Goal: Task Accomplishment & Management: Manage account settings

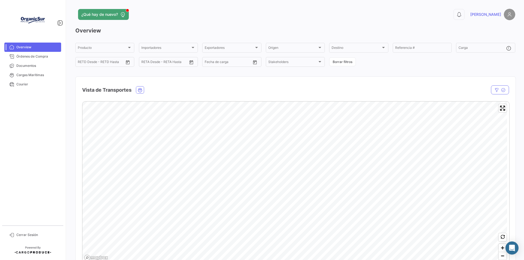
click at [34, 31] on img at bounding box center [32, 20] width 27 height 27
click at [39, 55] on span "Órdenes de Compra" at bounding box center [37, 56] width 43 height 5
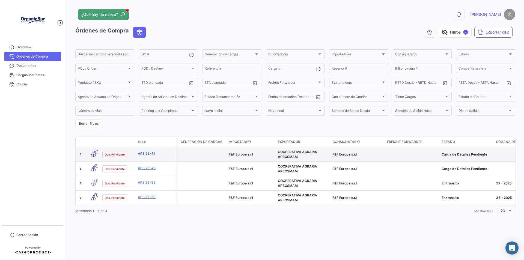
click at [141, 153] on link "APB 25-41" at bounding box center [156, 153] width 37 height 5
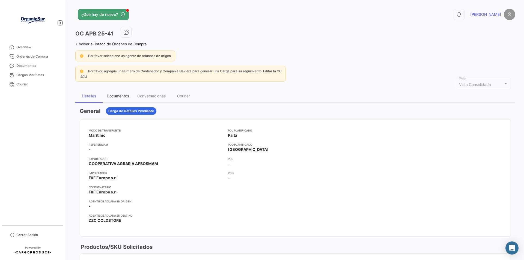
click at [121, 95] on div "Documentos" at bounding box center [118, 96] width 22 height 5
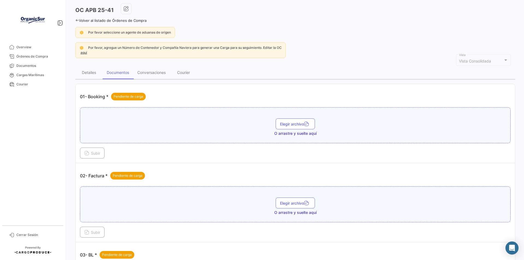
scroll to position [55, 0]
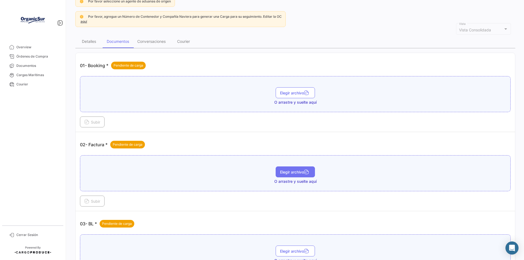
click at [302, 170] on span "Elegir archivo" at bounding box center [295, 172] width 31 height 5
click at [95, 203] on span "Subir" at bounding box center [92, 201] width 16 height 5
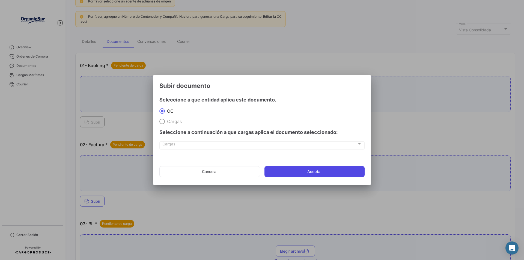
click at [282, 170] on button "Aceptar" at bounding box center [315, 171] width 100 height 11
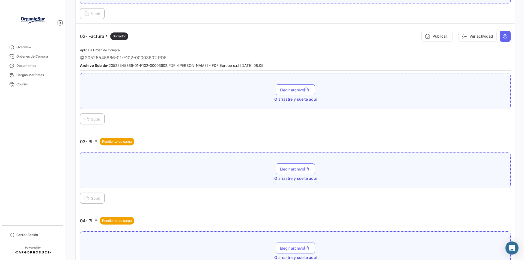
scroll to position [164, 0]
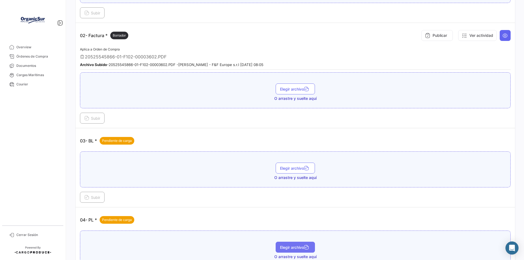
click at [296, 250] on button "Elegir archivo" at bounding box center [295, 247] width 39 height 11
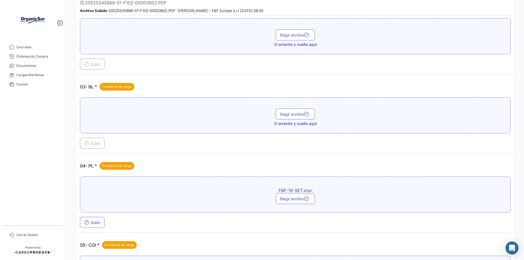
scroll to position [219, 0]
click at [96, 221] on span "Subir" at bounding box center [92, 222] width 16 height 5
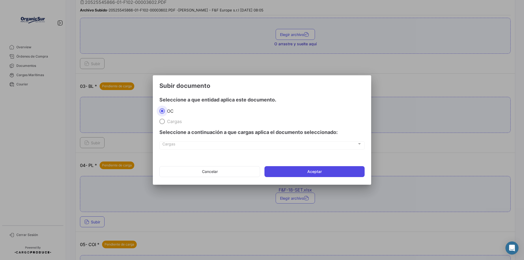
click at [319, 171] on button "Aceptar" at bounding box center [315, 171] width 100 height 11
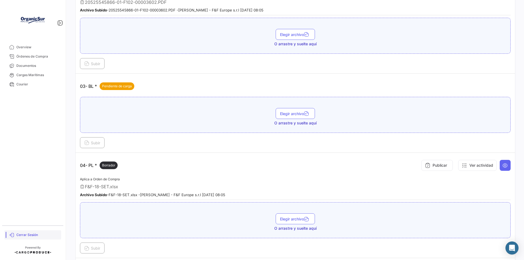
click at [23, 234] on span "Cerrar Sesión" at bounding box center [37, 235] width 43 height 5
